Goal: Task Accomplishment & Management: Use online tool/utility

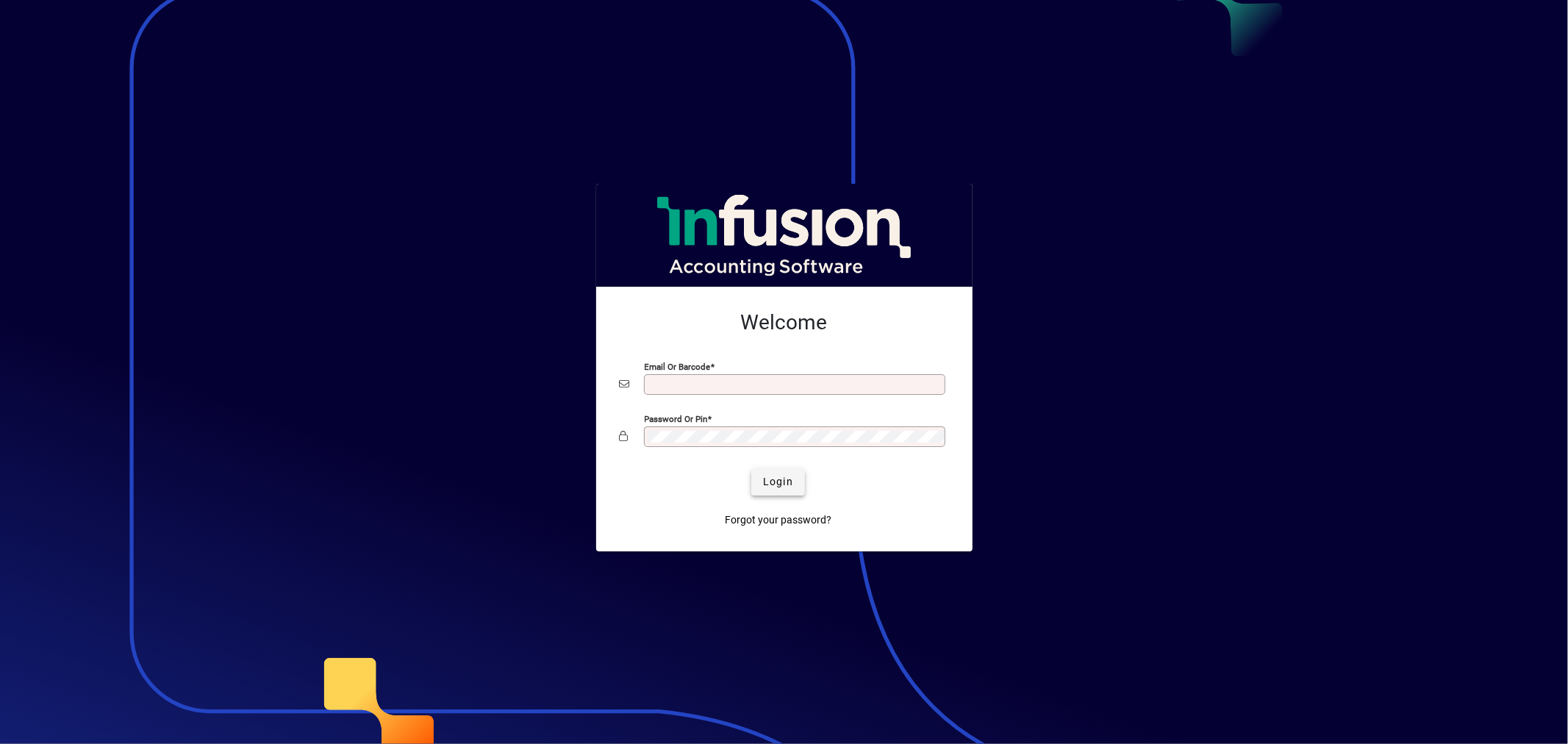
type input "**********"
click at [794, 475] on span "submit" at bounding box center [779, 482] width 53 height 36
